Goal: Information Seeking & Learning: Find specific fact

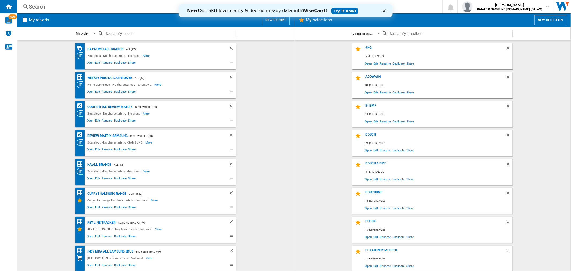
click at [110, 6] on div "Search" at bounding box center [228, 6] width 399 height 7
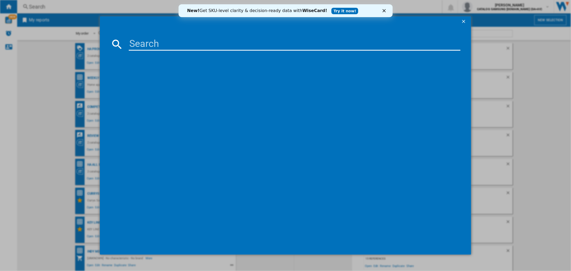
click at [140, 43] on input at bounding box center [294, 44] width 331 height 13
paste input "CM1099A"
type input "CM1099A"
click at [240, 43] on input "CM1099A" at bounding box center [294, 44] width 331 height 13
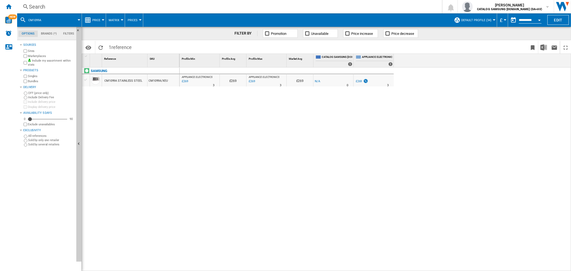
click at [139, 6] on div "Search" at bounding box center [228, 6] width 399 height 7
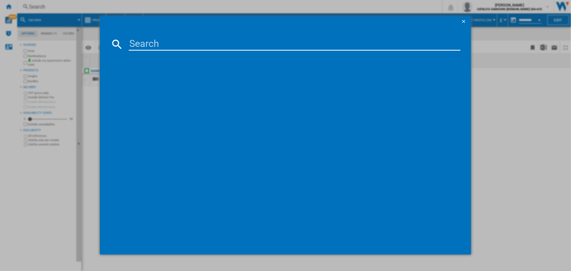
type input "DW60A8060BB"
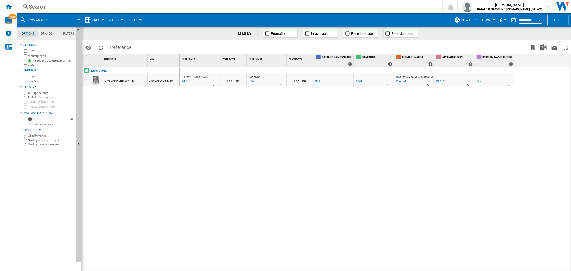
click at [480, 80] on div "£479" at bounding box center [479, 81] width 6 height 3
click at [105, 9] on div "Search" at bounding box center [228, 6] width 399 height 7
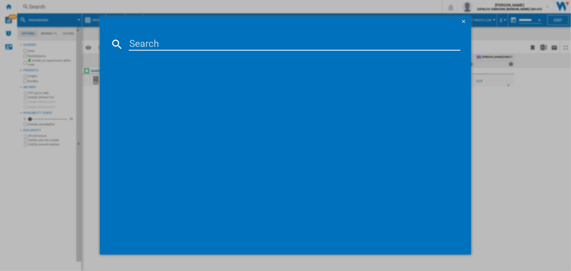
type input "MC32DG7646CKE3"
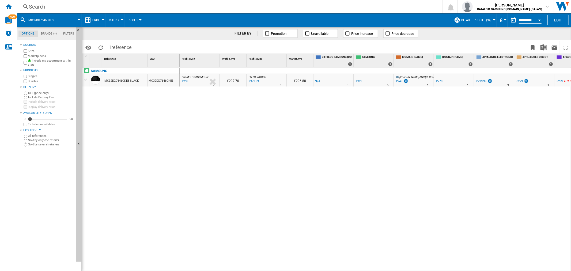
click at [128, 9] on div "Search" at bounding box center [228, 6] width 399 height 7
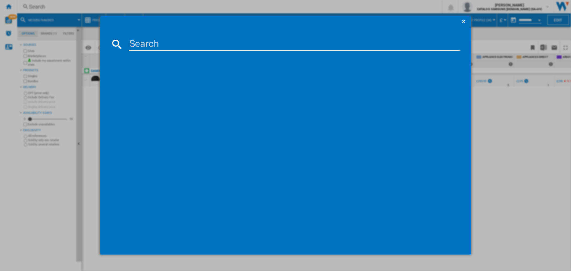
type input "RS70F65QEFEU"
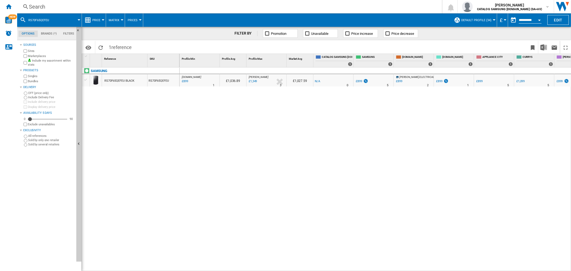
click at [146, 9] on div "Search" at bounding box center [228, 6] width 399 height 7
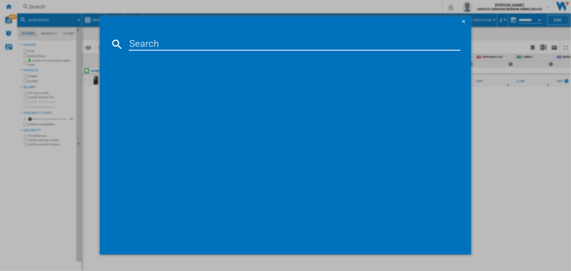
click at [160, 43] on input at bounding box center [294, 44] width 331 height 13
type input "BU3521"
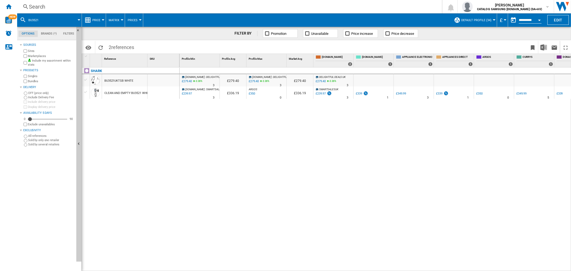
click at [322, 82] on div "£279.40" at bounding box center [321, 81] width 10 height 3
click at [360, 95] on div "£339" at bounding box center [359, 93] width 6 height 3
click at [136, 1] on div "Search Search 0 [PERSON_NAME] CATALOG SAMSUNG [DOMAIN_NAME] (DA+AV) CATALOG SAM…" at bounding box center [294, 6] width 554 height 13
click at [137, 3] on div "Search" at bounding box center [228, 6] width 399 height 7
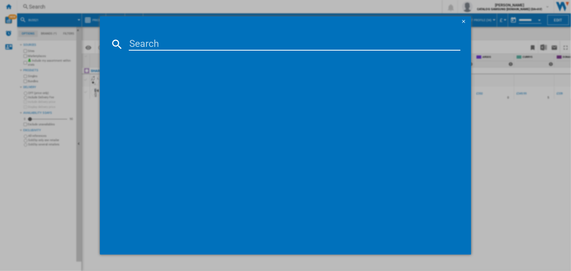
type input "WR47B2C9GB"
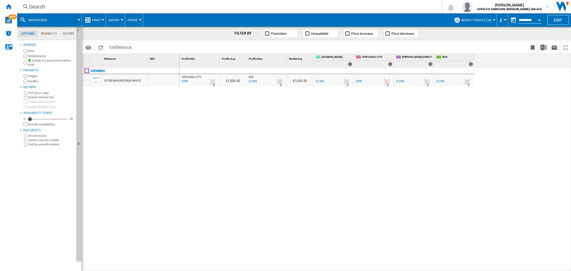
click at [105, 7] on div "Search" at bounding box center [228, 6] width 399 height 7
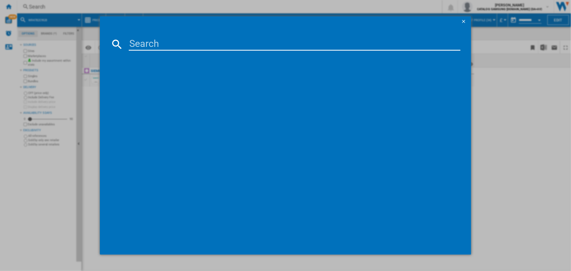
paste input "S9L1721E"
type input "S9L1721E"
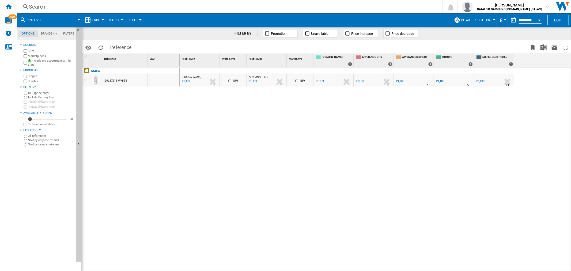
click at [91, 20] on div "Price" at bounding box center [94, 19] width 18 height 13
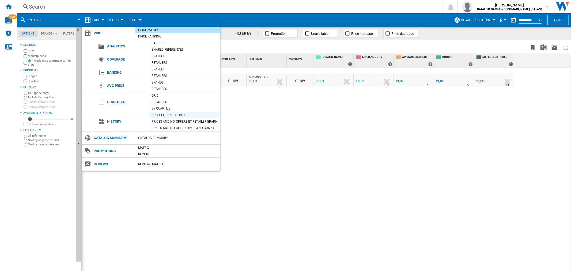
click at [190, 113] on div "Product prices grid" at bounding box center [184, 114] width 71 height 5
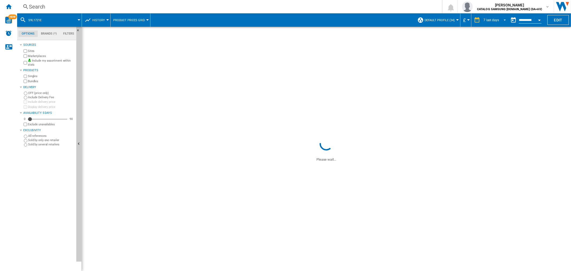
click at [485, 20] on div "7 last days" at bounding box center [492, 20] width 16 height 4
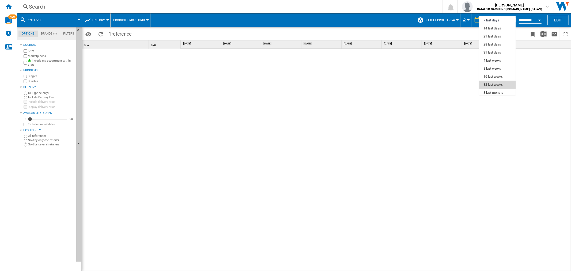
click at [503, 84] on md-option "32 last weeks" at bounding box center [497, 85] width 36 height 8
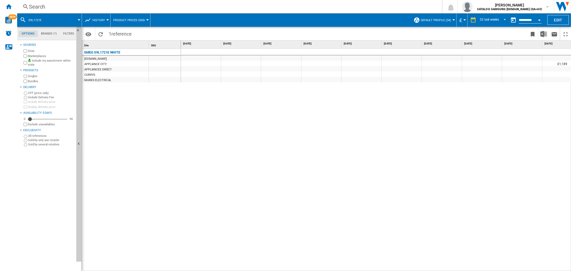
click at [123, 7] on div "Search" at bounding box center [228, 6] width 399 height 7
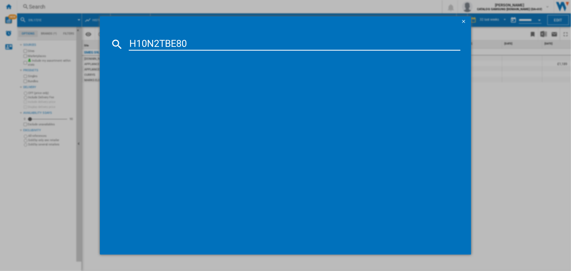
type input "H10N2TBE80"
click at [206, 43] on input "H10N2TBE80" at bounding box center [294, 44] width 331 height 13
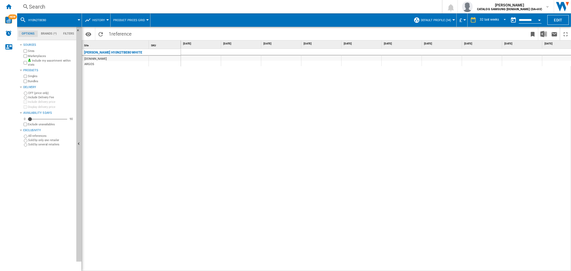
click at [97, 18] on span "History" at bounding box center [98, 19] width 13 height 3
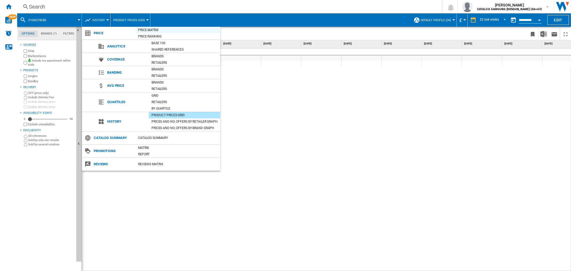
drag, startPoint x: 153, startPoint y: 30, endPoint x: 501, endPoint y: 48, distance: 348.5
click at [153, 30] on div "Price Matrix" at bounding box center [177, 29] width 85 height 5
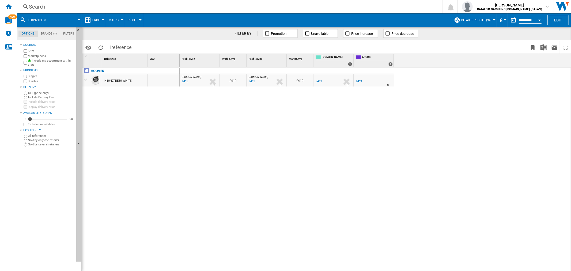
click at [318, 83] on div "£419" at bounding box center [318, 81] width 7 height 5
